Goal: Information Seeking & Learning: Learn about a topic

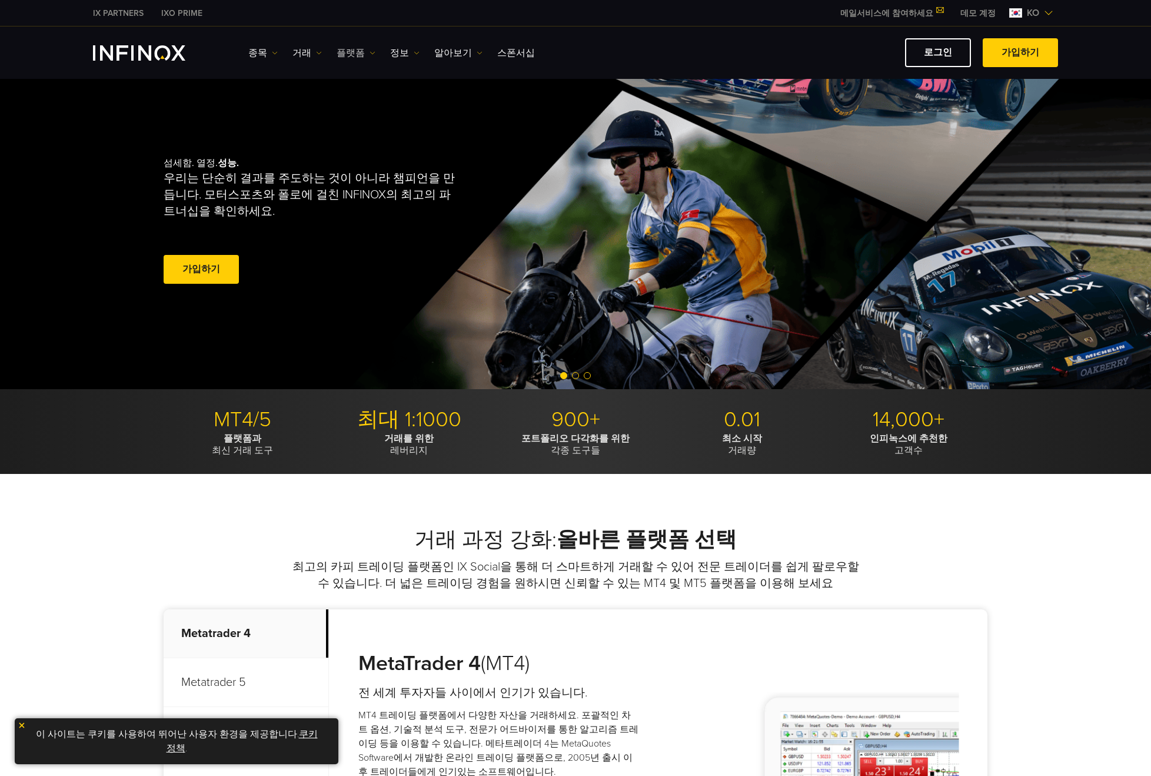
click at [347, 46] on link "플랫폼" at bounding box center [356, 53] width 39 height 14
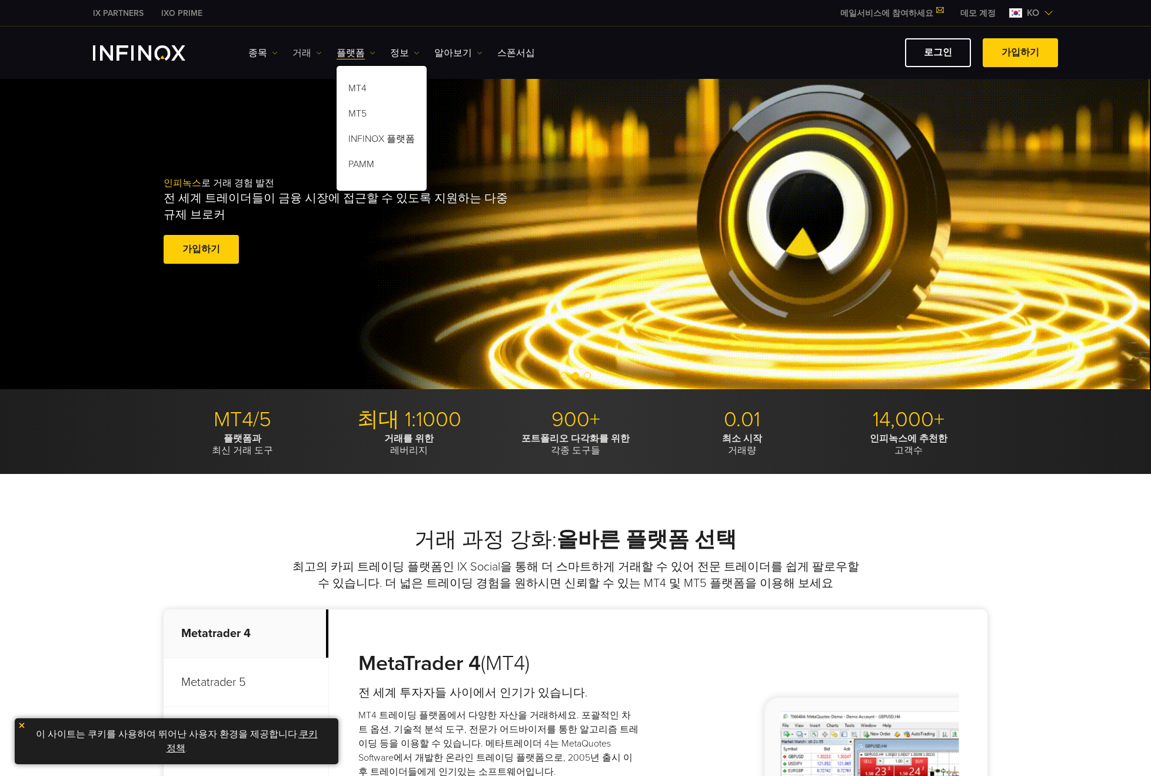
click at [309, 51] on link "거래" at bounding box center [306, 53] width 29 height 14
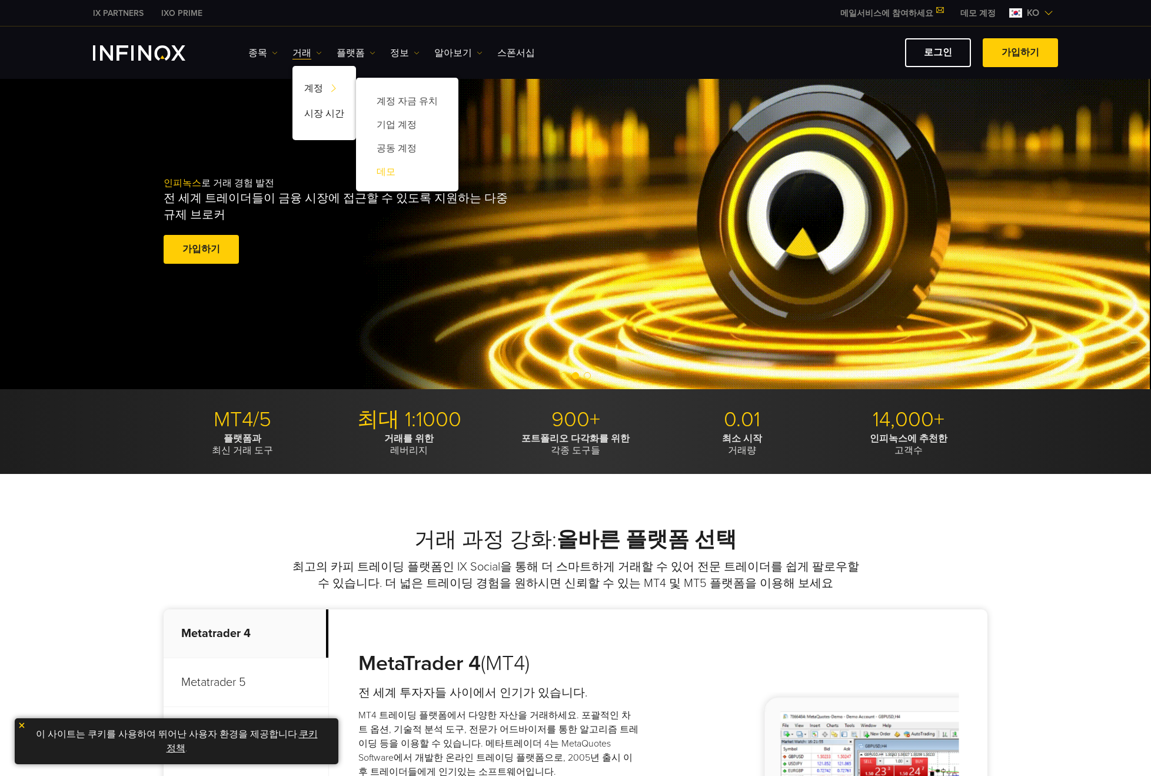
click at [400, 174] on link "데모" at bounding box center [407, 172] width 79 height 24
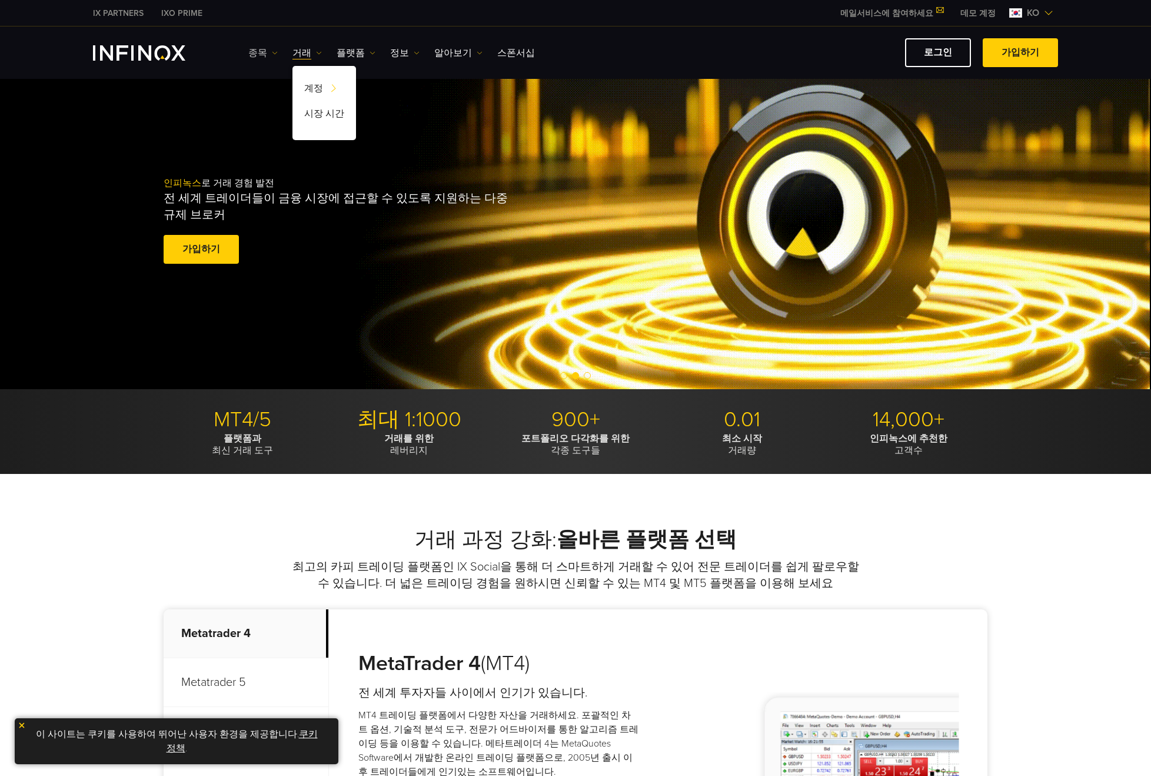
click at [254, 50] on link "종목" at bounding box center [262, 53] width 29 height 14
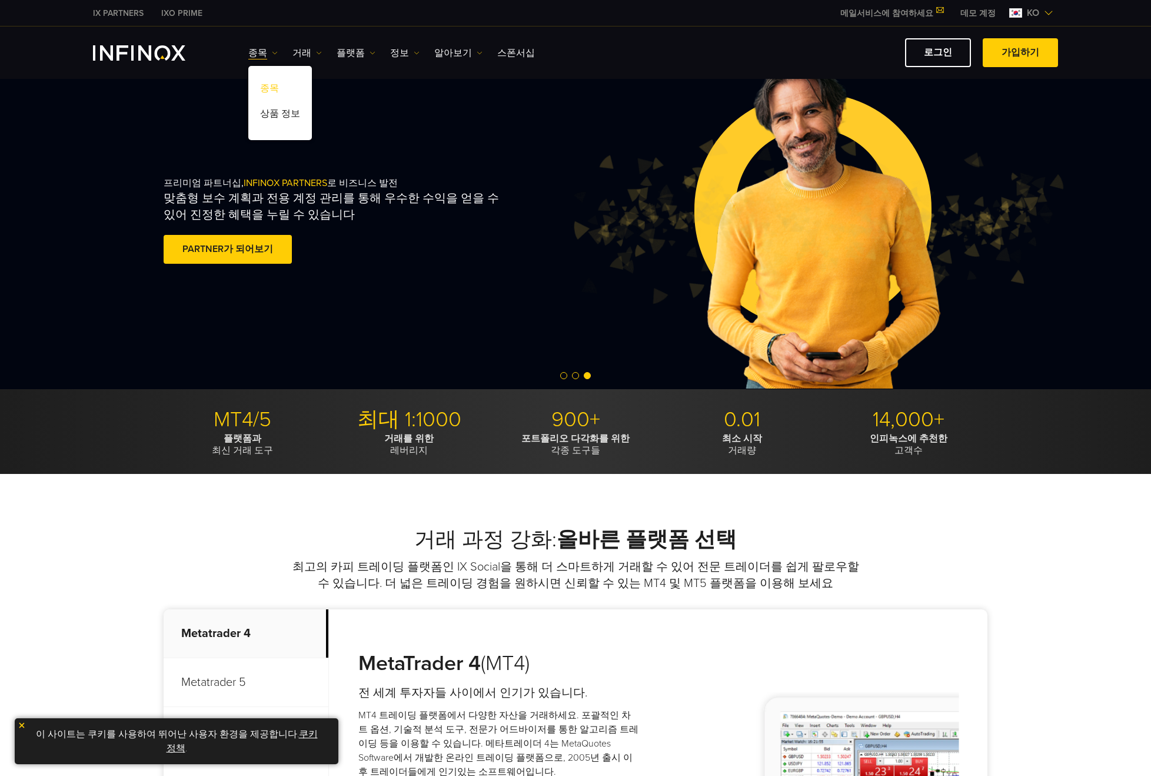
click at [281, 84] on link "종목" at bounding box center [280, 90] width 64 height 25
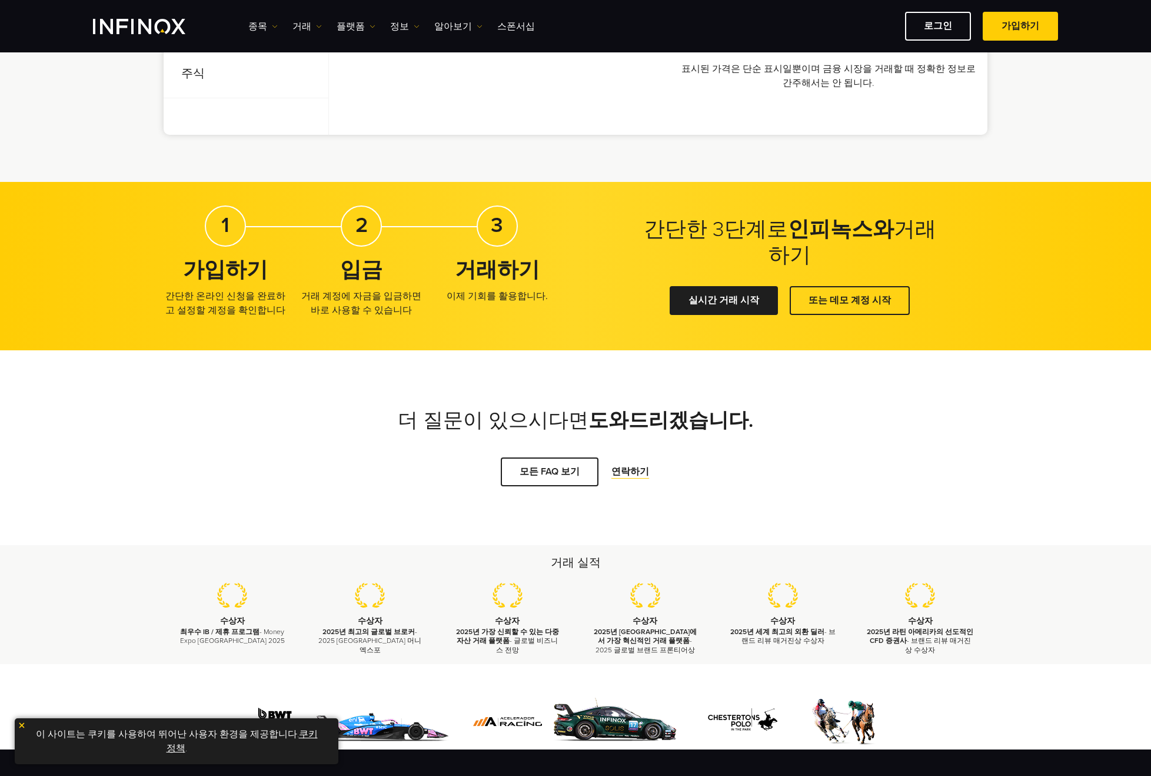
scroll to position [824, 0]
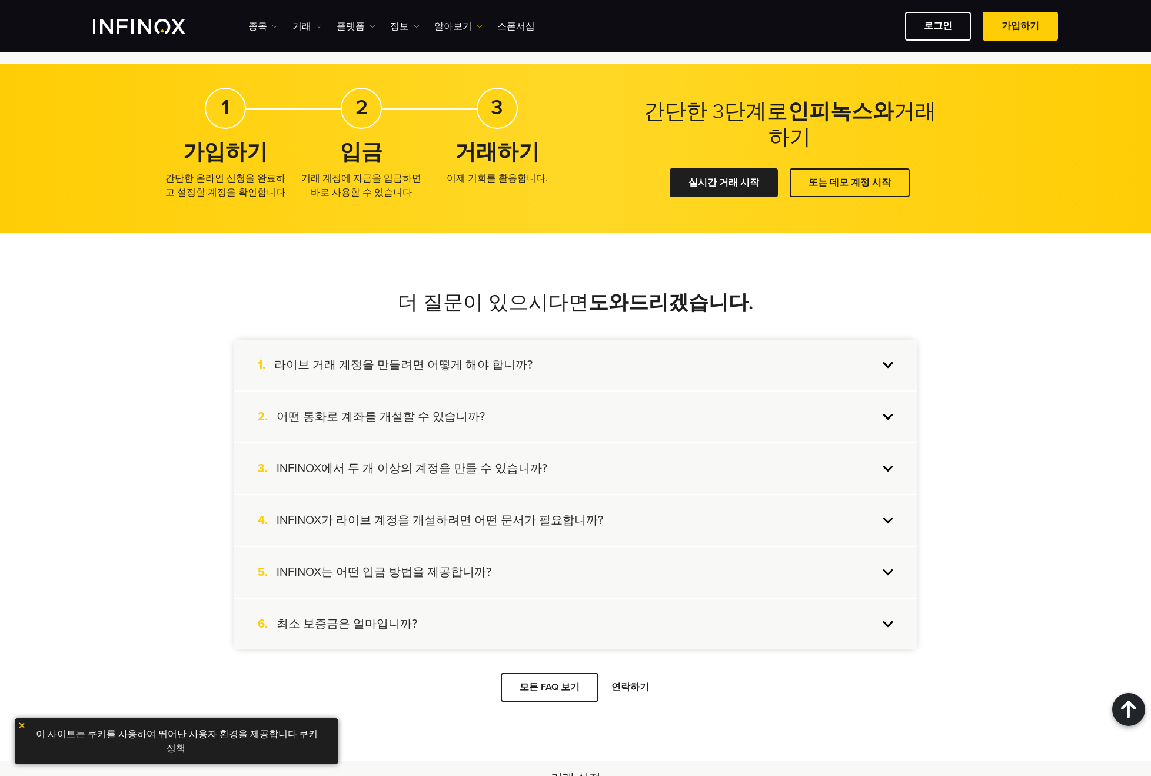
click at [880, 422] on div "2. 어떤 통화로 계좌를 개설할 수 있습니까?" at bounding box center [575, 416] width 683 height 51
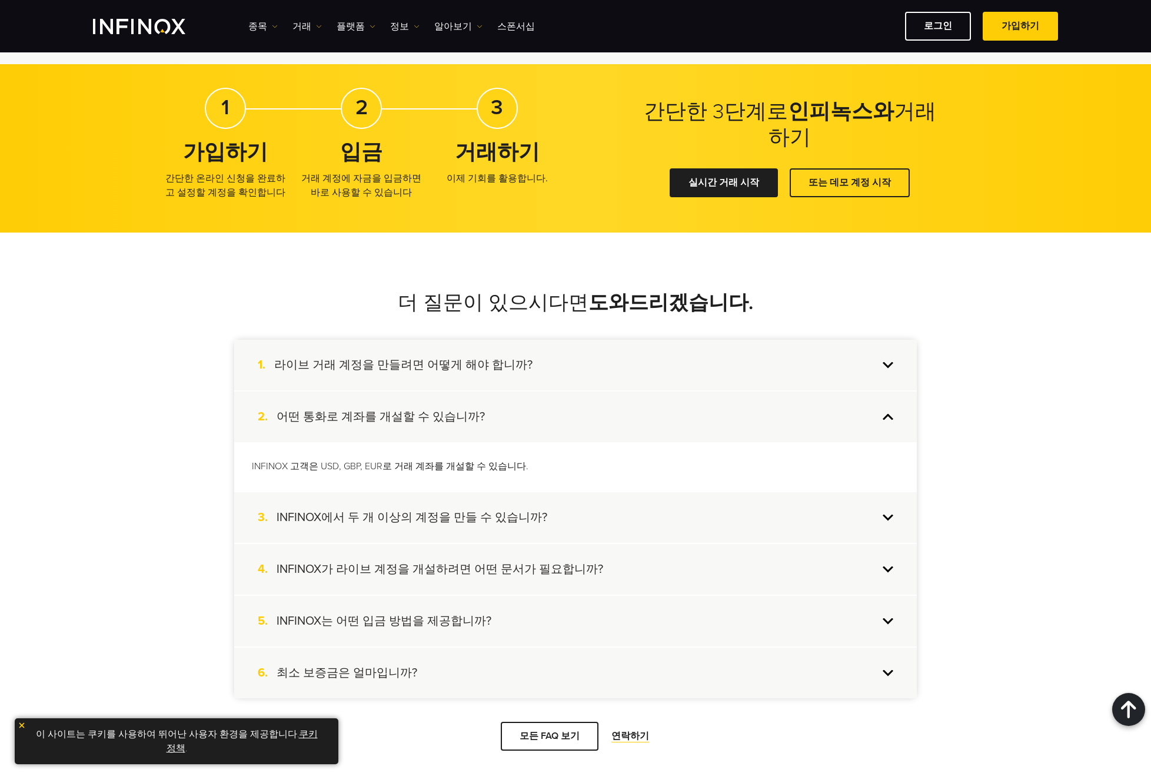
click at [877, 420] on div "2. 어떤 통화로 계좌를 개설할 수 있습니까?" at bounding box center [575, 416] width 683 height 51
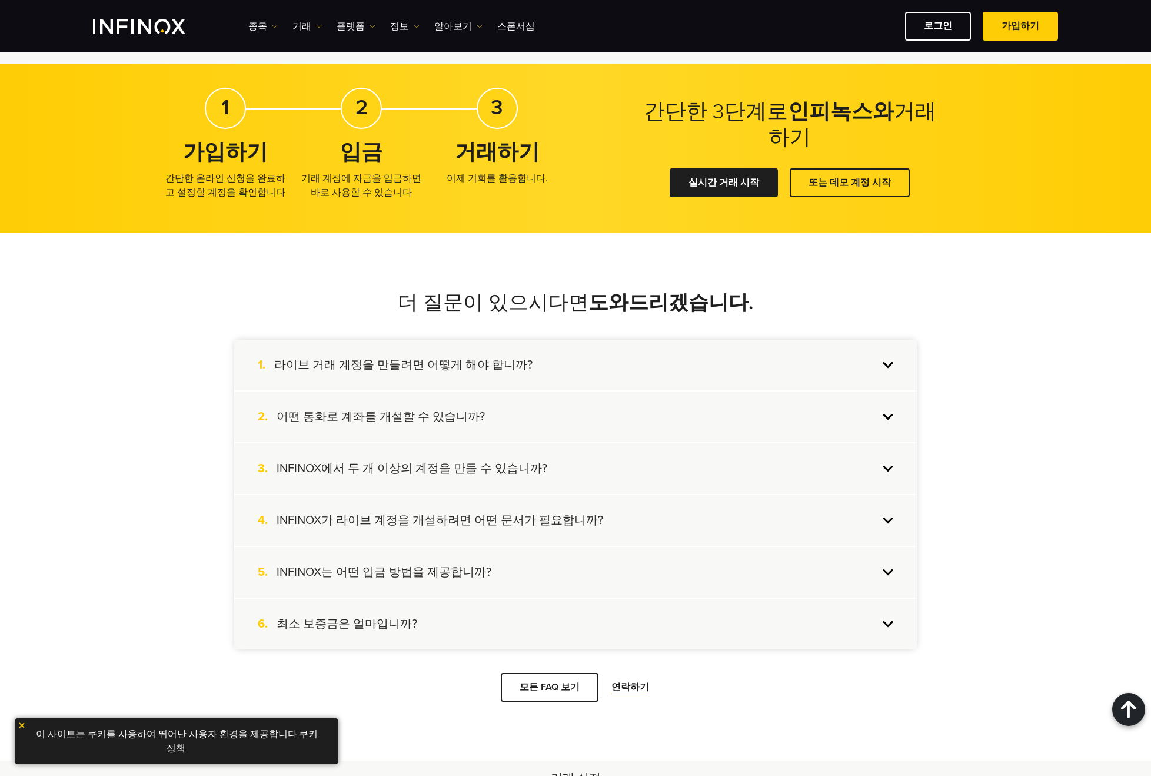
click at [882, 455] on div "3. INFINOX에서 두 개 이상의 계정을 만들 수 있습니까?" at bounding box center [575, 468] width 683 height 51
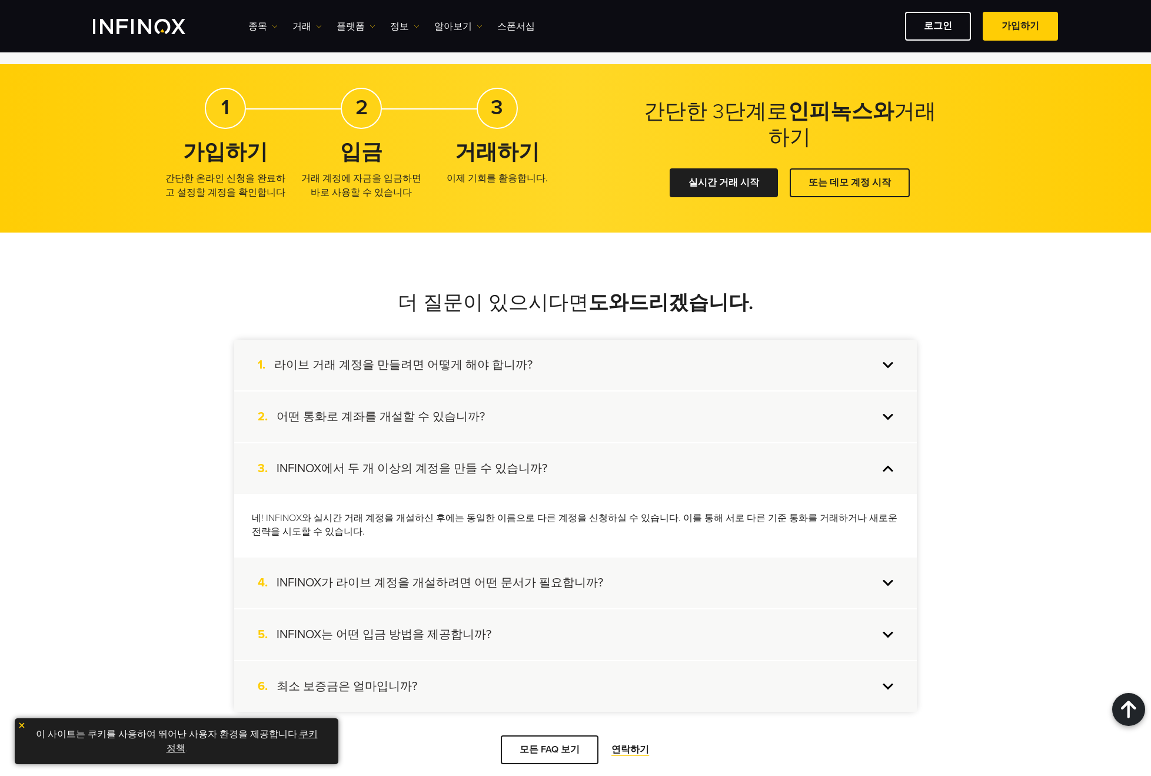
click at [883, 457] on div "3. INFINOX에서 두 개 이상의 계정을 만들 수 있습니까?" at bounding box center [575, 468] width 683 height 51
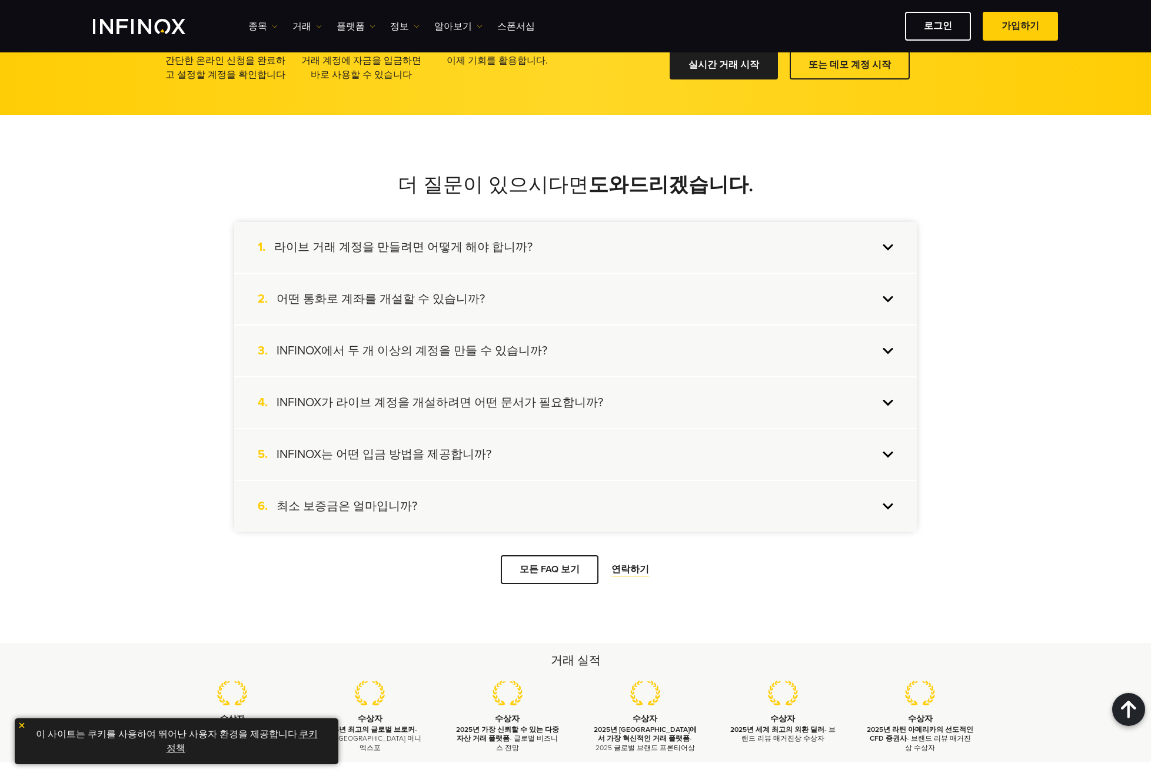
scroll to position [1000, 0]
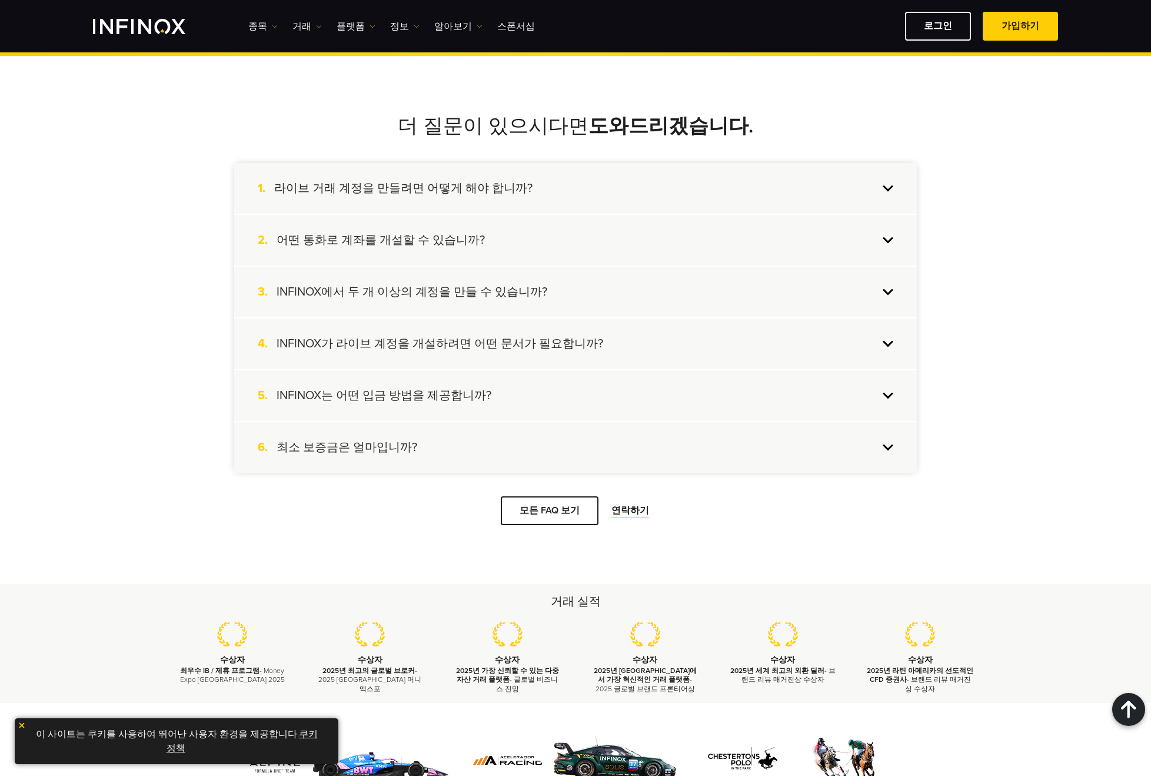
click at [870, 445] on div "6. 최소 보증금은 얼마입니까?" at bounding box center [575, 447] width 683 height 51
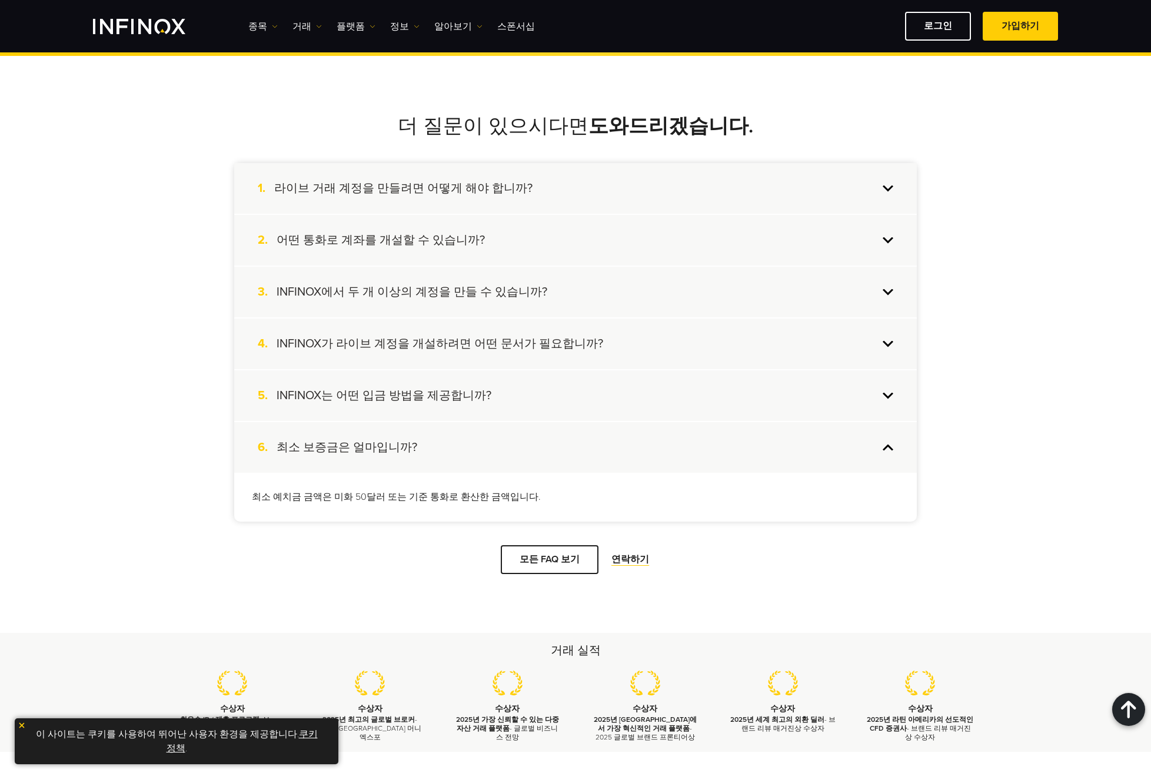
click at [870, 445] on div "6. 최소 보증금은 얼마입니까?" at bounding box center [575, 447] width 683 height 51
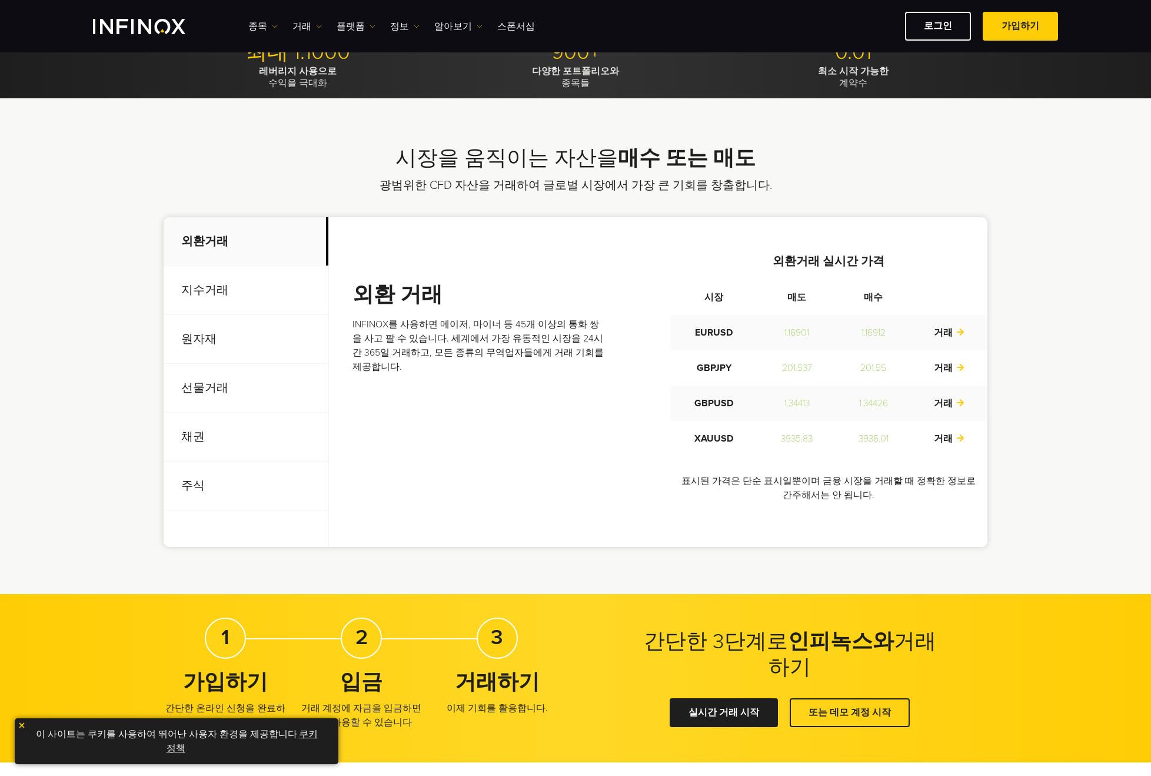
scroll to position [0, 0]
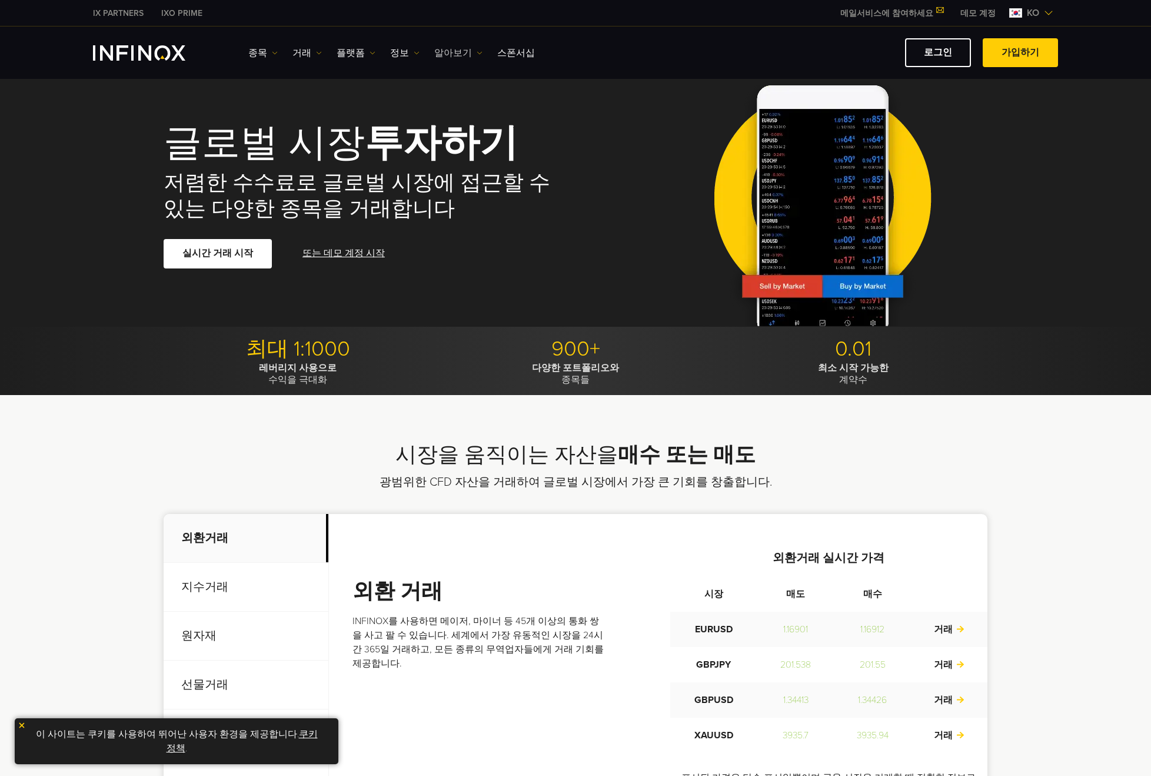
click at [440, 52] on link "알아보기" at bounding box center [458, 53] width 48 height 14
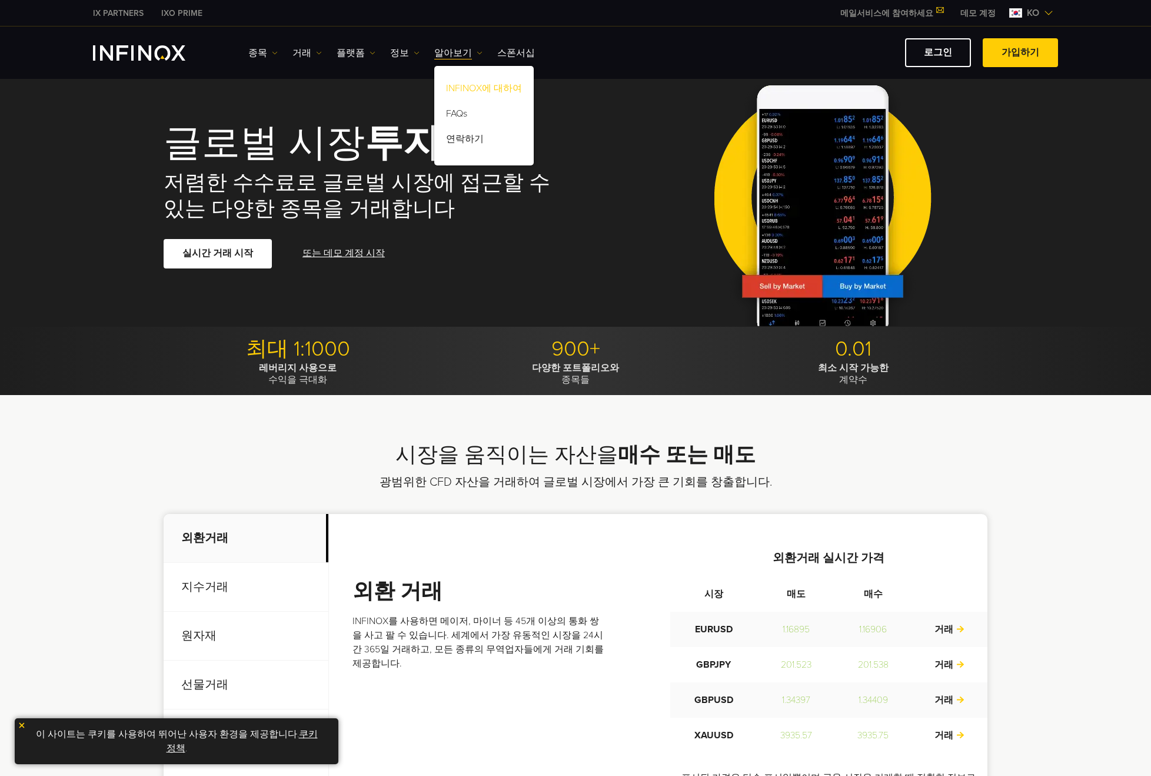
click at [473, 84] on link "INFINOX에 대하여" at bounding box center [483, 90] width 99 height 25
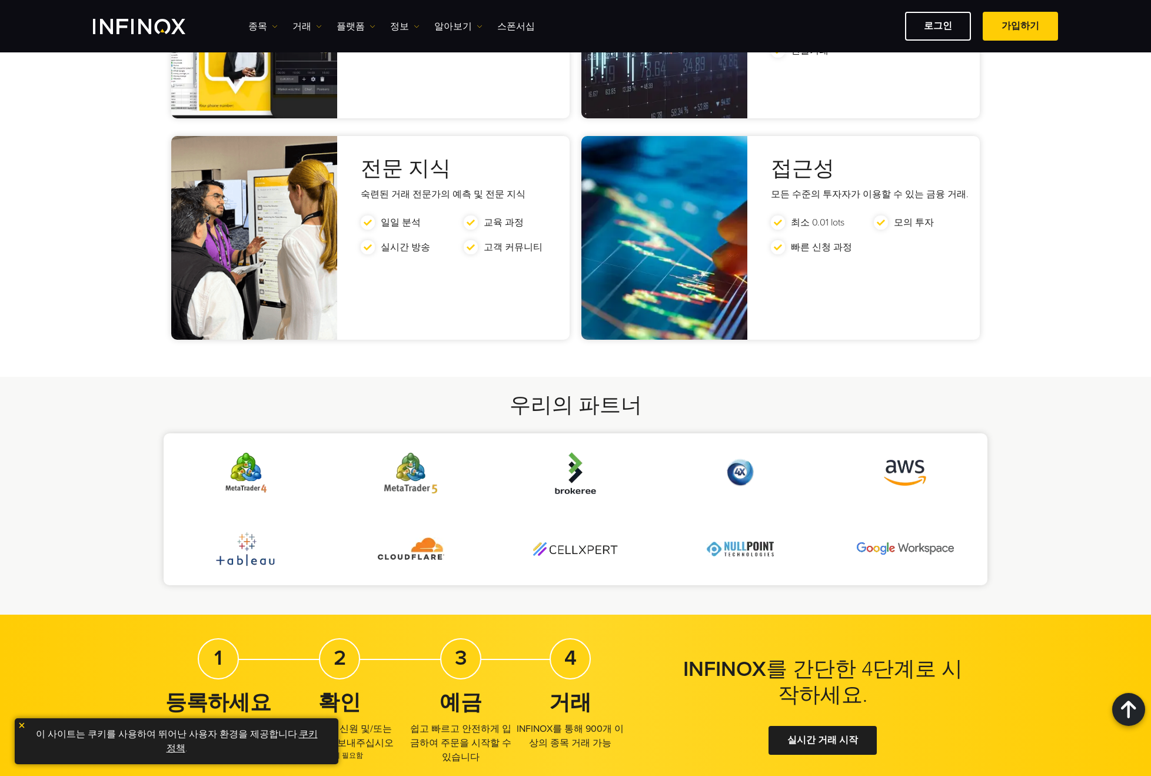
scroll to position [2472, 0]
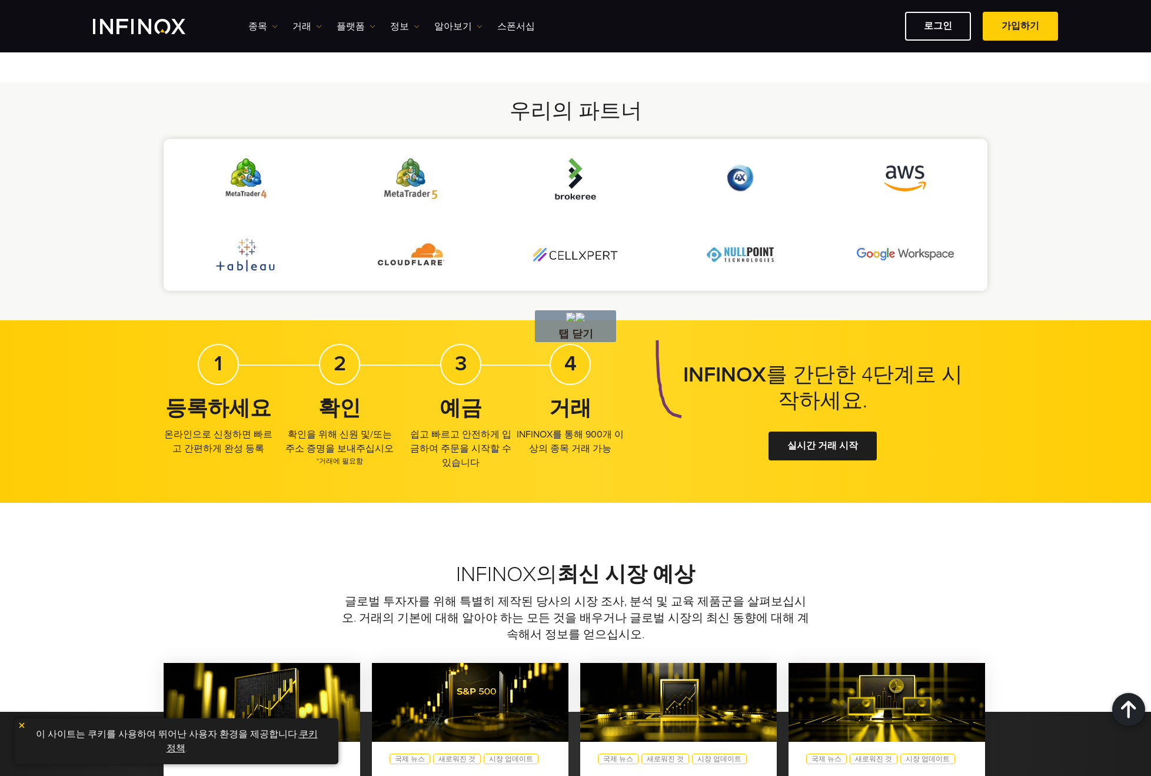
drag, startPoint x: 657, startPoint y: 337, endPoint x: 816, endPoint y: 421, distance: 179.6
